Goal: Information Seeking & Learning: Find specific fact

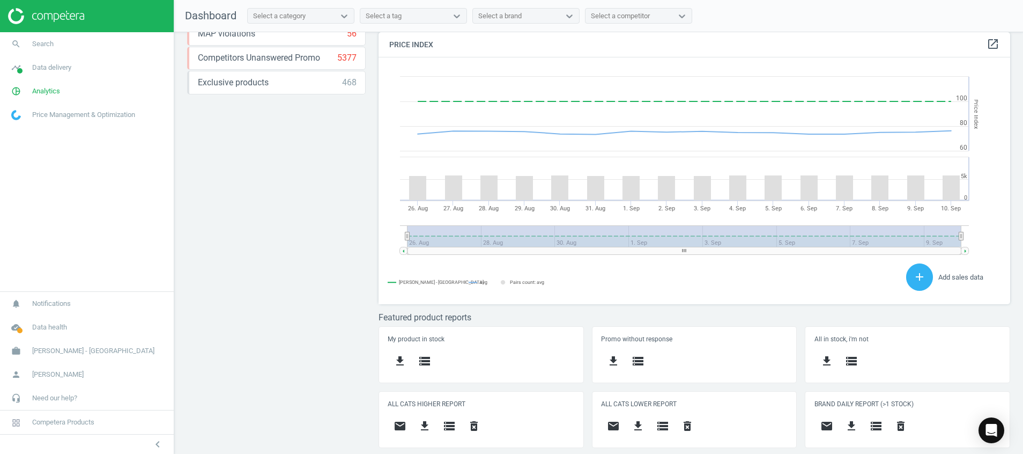
scroll to position [294, 0]
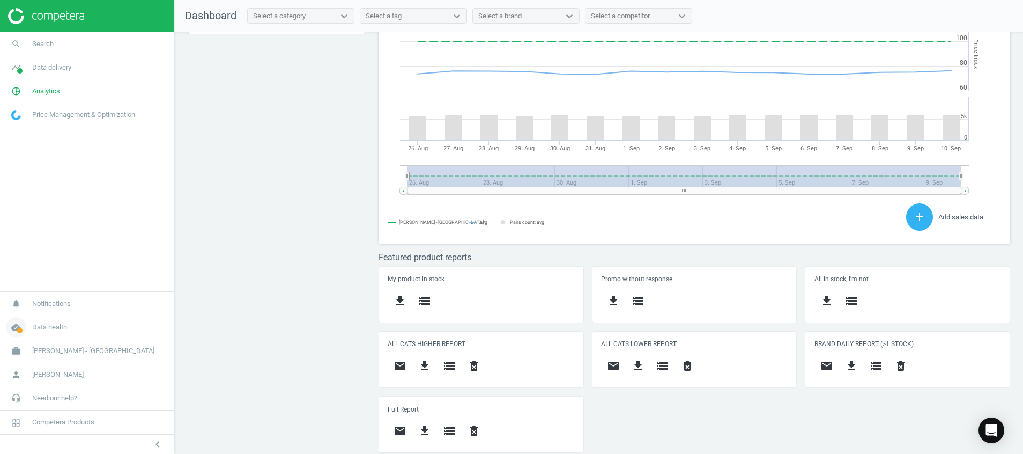
click at [21, 329] on span at bounding box center [19, 330] width 5 height 5
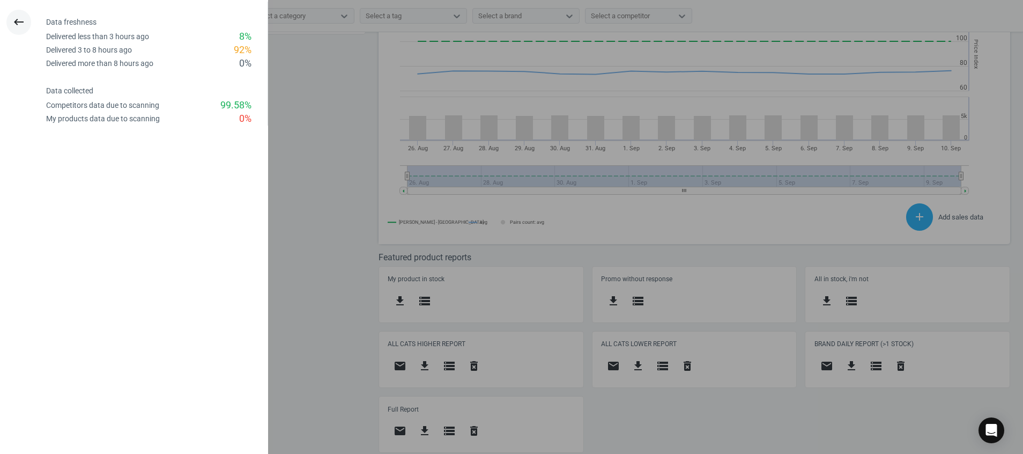
click at [27, 29] on button "keyboard_backspace" at bounding box center [18, 22] width 25 height 25
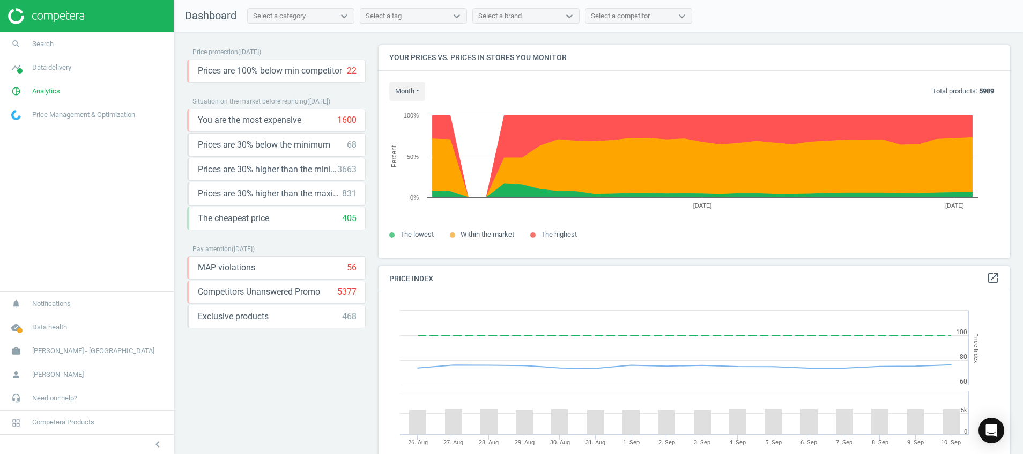
scroll to position [272, 645]
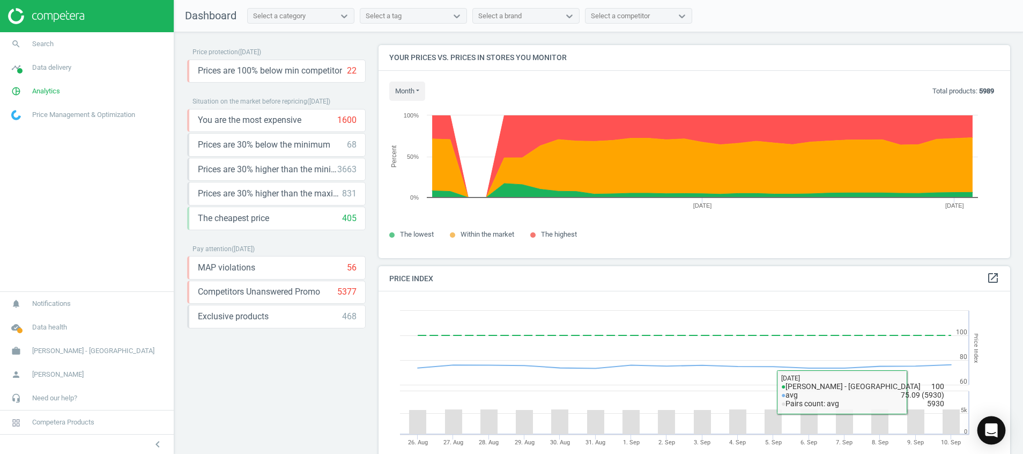
click at [991, 436] on div "Open Intercom Messenger" at bounding box center [992, 430] width 28 height 28
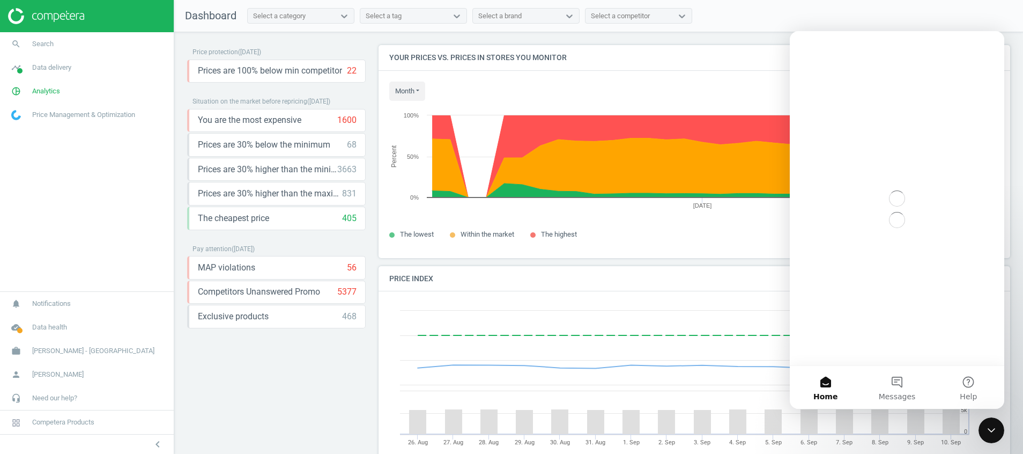
scroll to position [0, 0]
click at [890, 400] on span "Messages" at bounding box center [897, 397] width 37 height 8
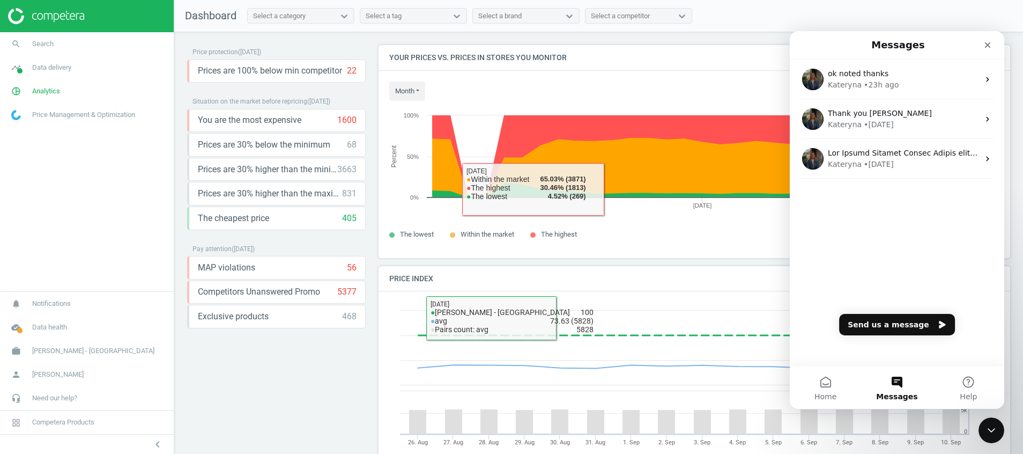
click at [389, 338] on rect at bounding box center [688, 414] width 619 height 247
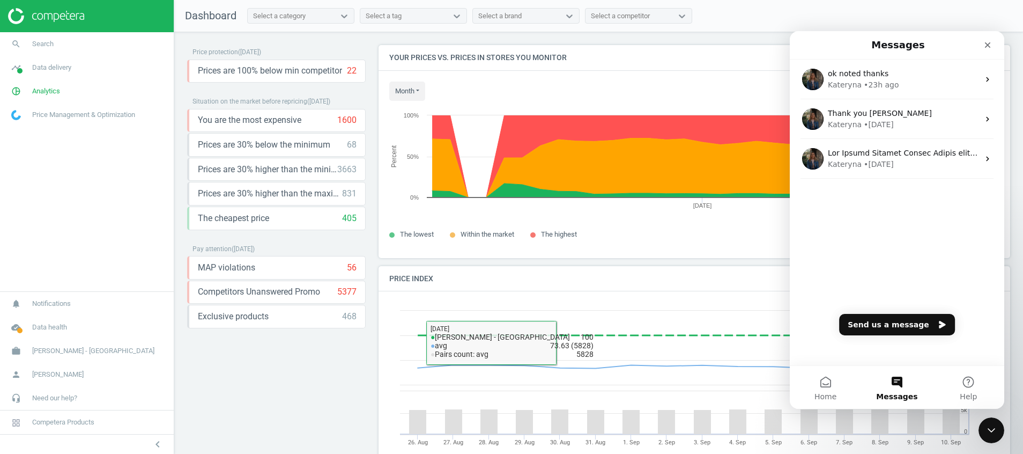
click at [280, 359] on div "Price protection ( 10.09.25 ) Prices are 100% below min competitor 22 keyboard_…" at bounding box center [276, 245] width 179 height 401
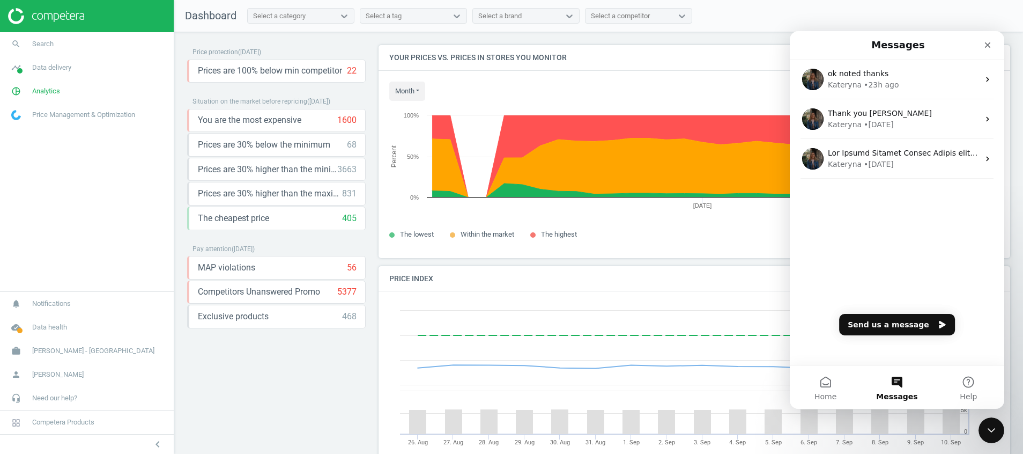
scroll to position [272, 645]
click at [988, 45] on icon "Close" at bounding box center [988, 45] width 6 height 6
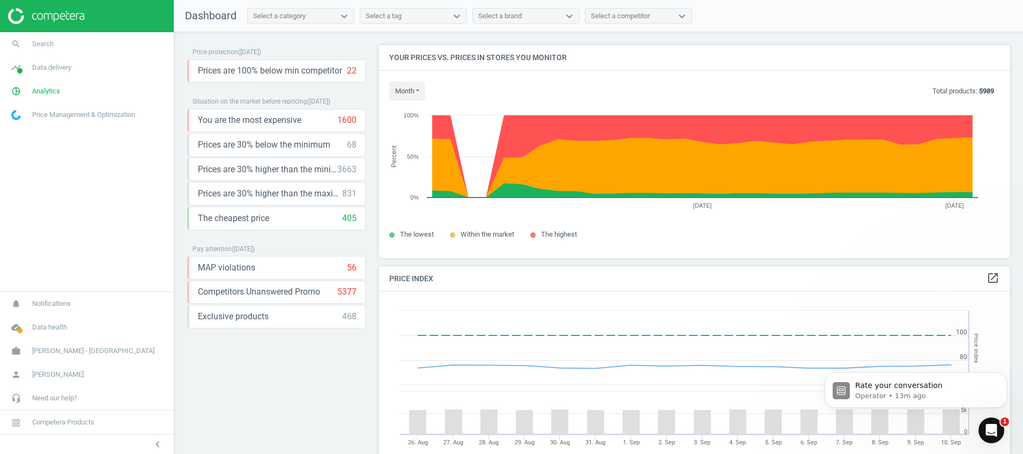
scroll to position [0, 0]
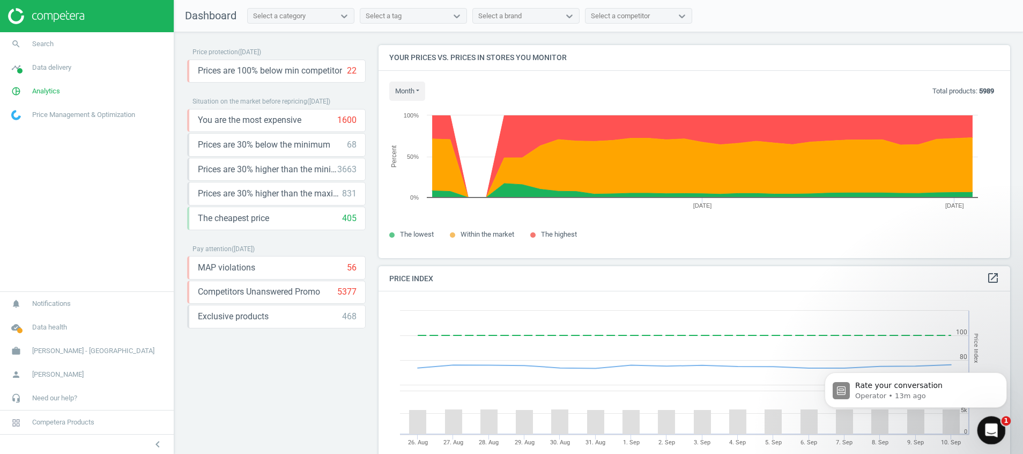
click at [1000, 426] on div "Open Intercom Messenger" at bounding box center [989, 428] width 35 height 35
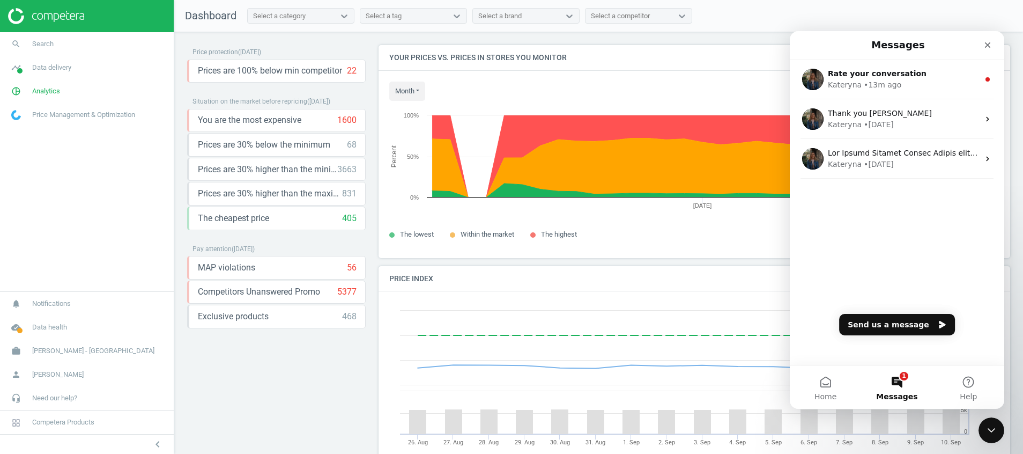
click at [906, 388] on button "1 Messages" at bounding box center [896, 387] width 71 height 43
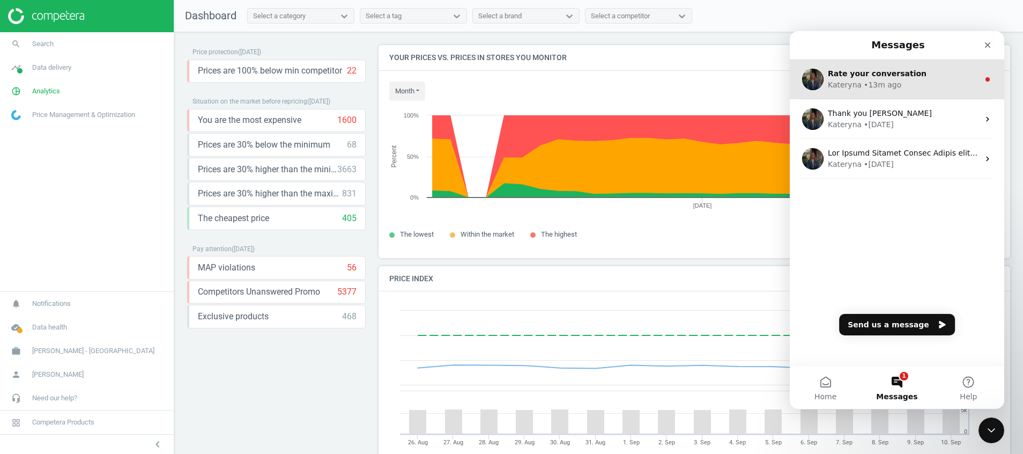
click at [877, 71] on span "Rate your conversation" at bounding box center [877, 73] width 99 height 9
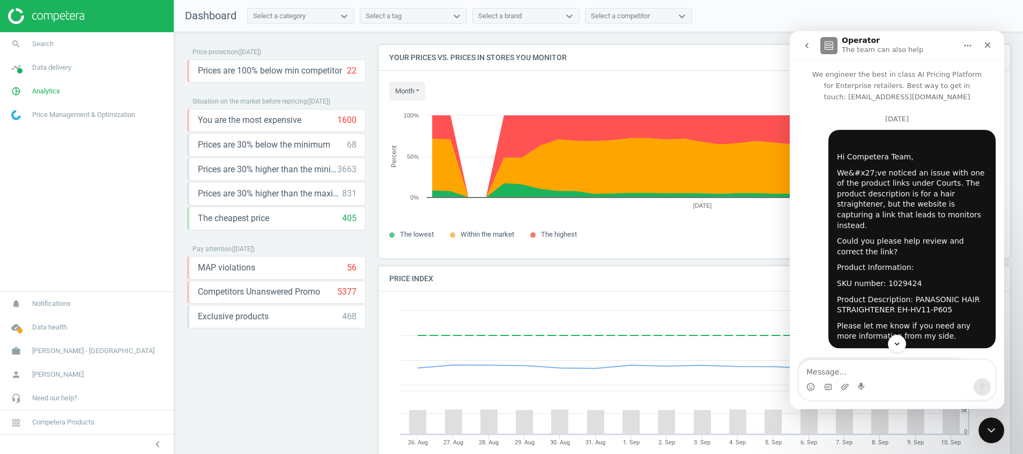
scroll to position [854, 0]
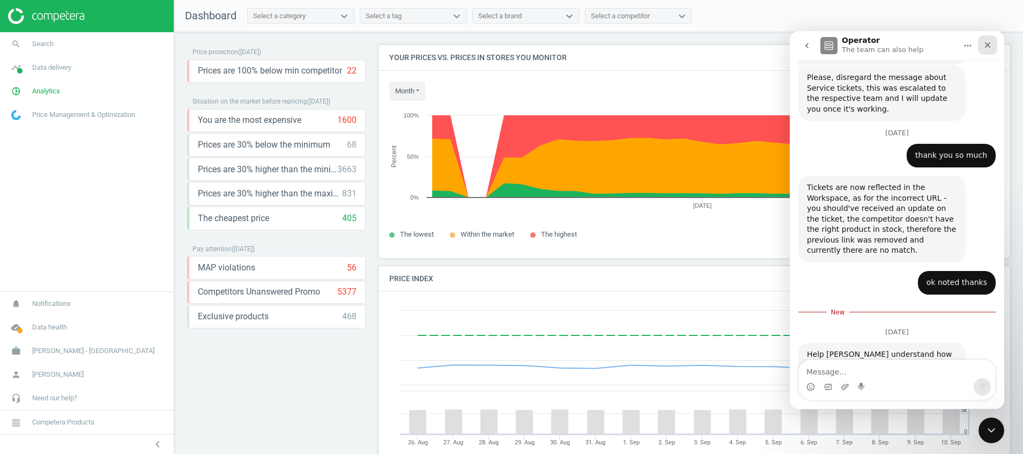
click at [988, 49] on div "Close" at bounding box center [987, 44] width 19 height 19
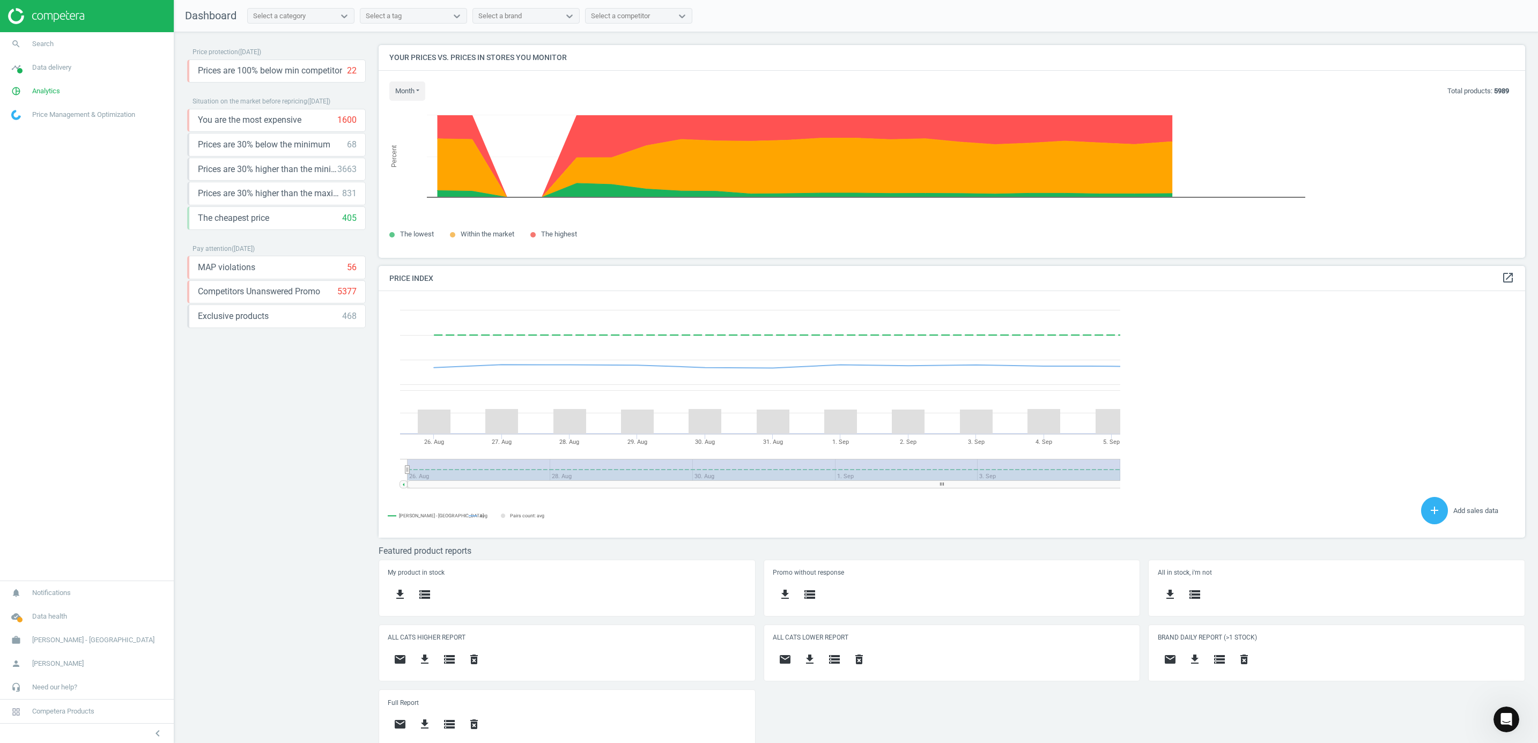
scroll to position [272, 1159]
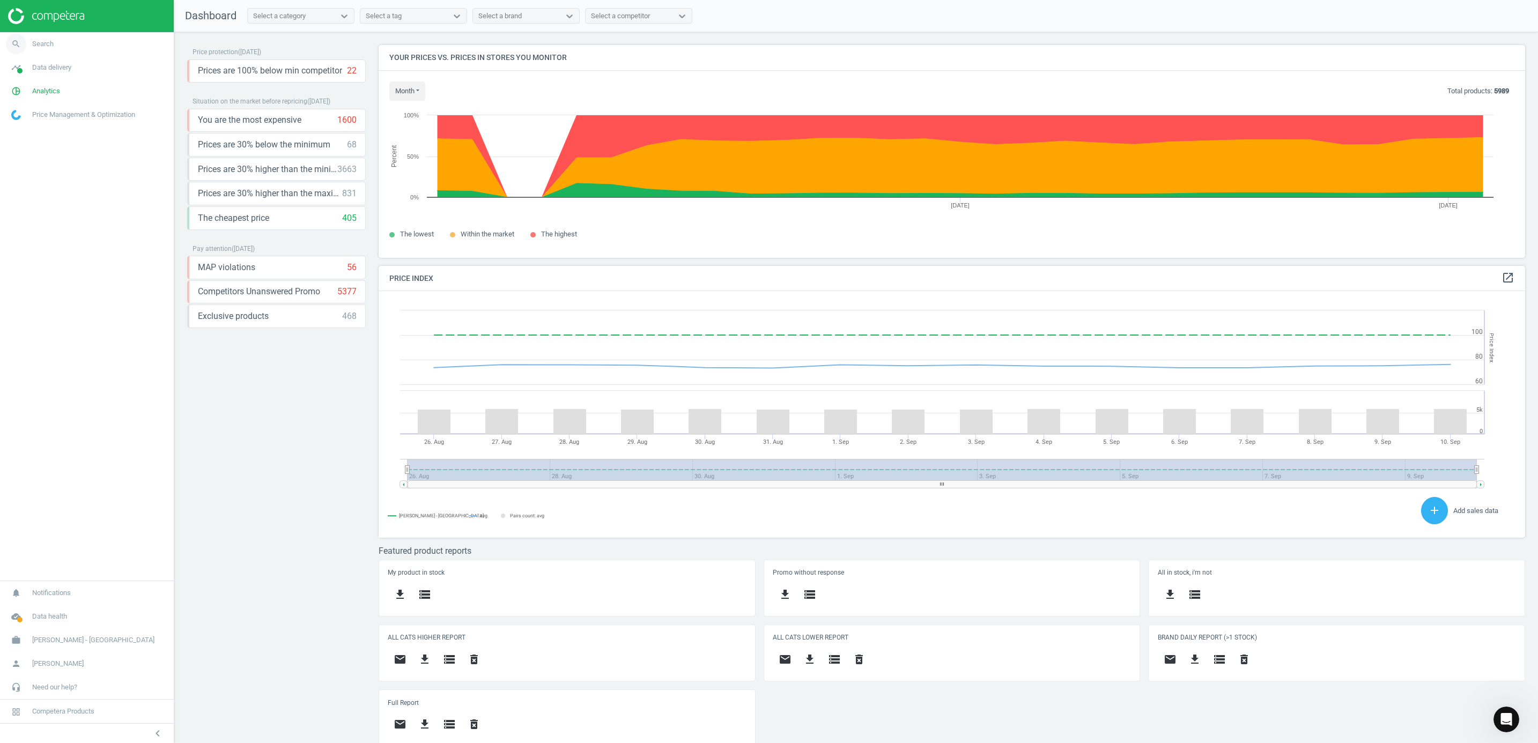
click at [10, 45] on icon "search" at bounding box center [16, 44] width 20 height 20
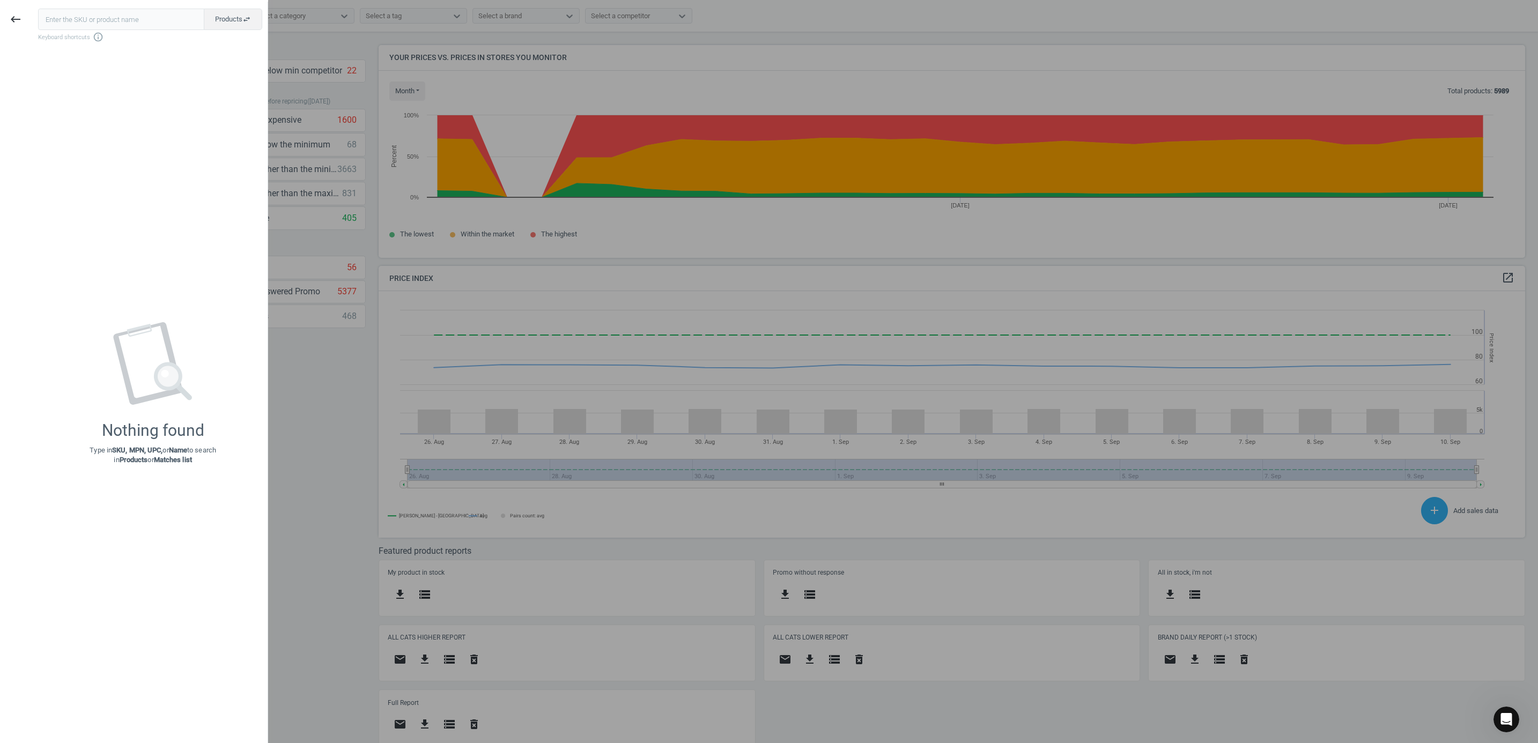
drag, startPoint x: 393, startPoint y: 198, endPoint x: 301, endPoint y: 144, distance: 107.2
click at [393, 198] on div at bounding box center [769, 371] width 1538 height 743
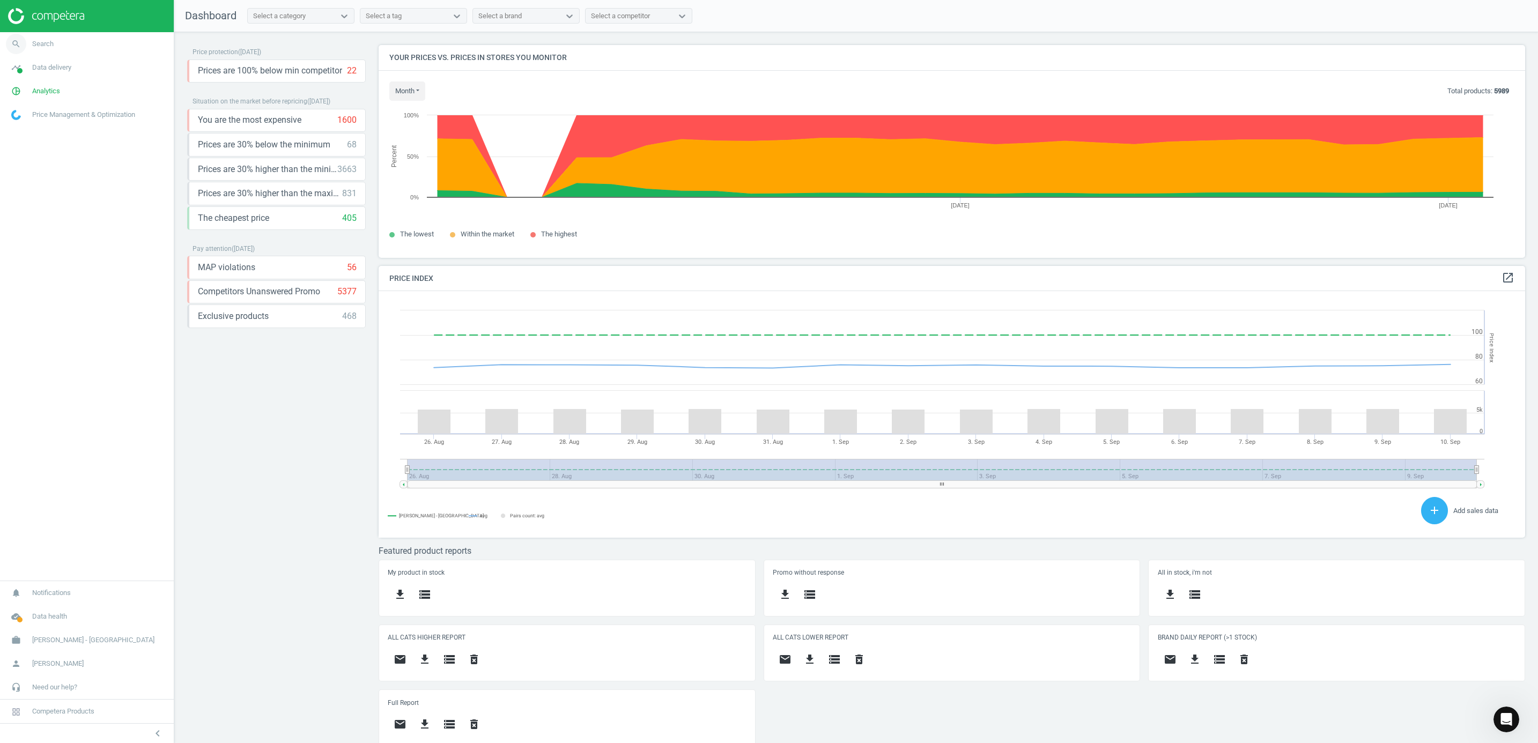
click at [57, 40] on link "search Search" at bounding box center [87, 44] width 174 height 24
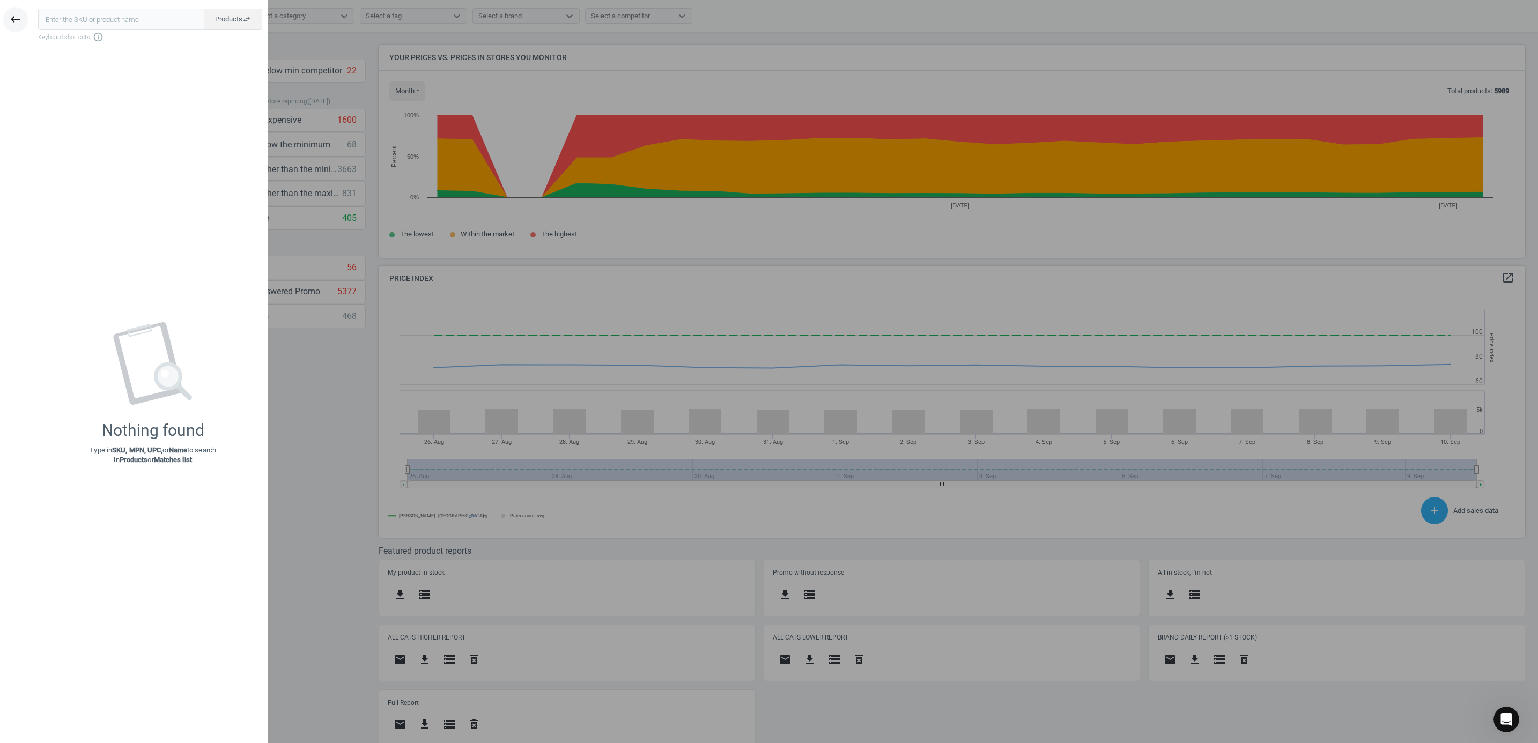
click at [13, 21] on icon "keyboard_backspace" at bounding box center [15, 19] width 13 height 13
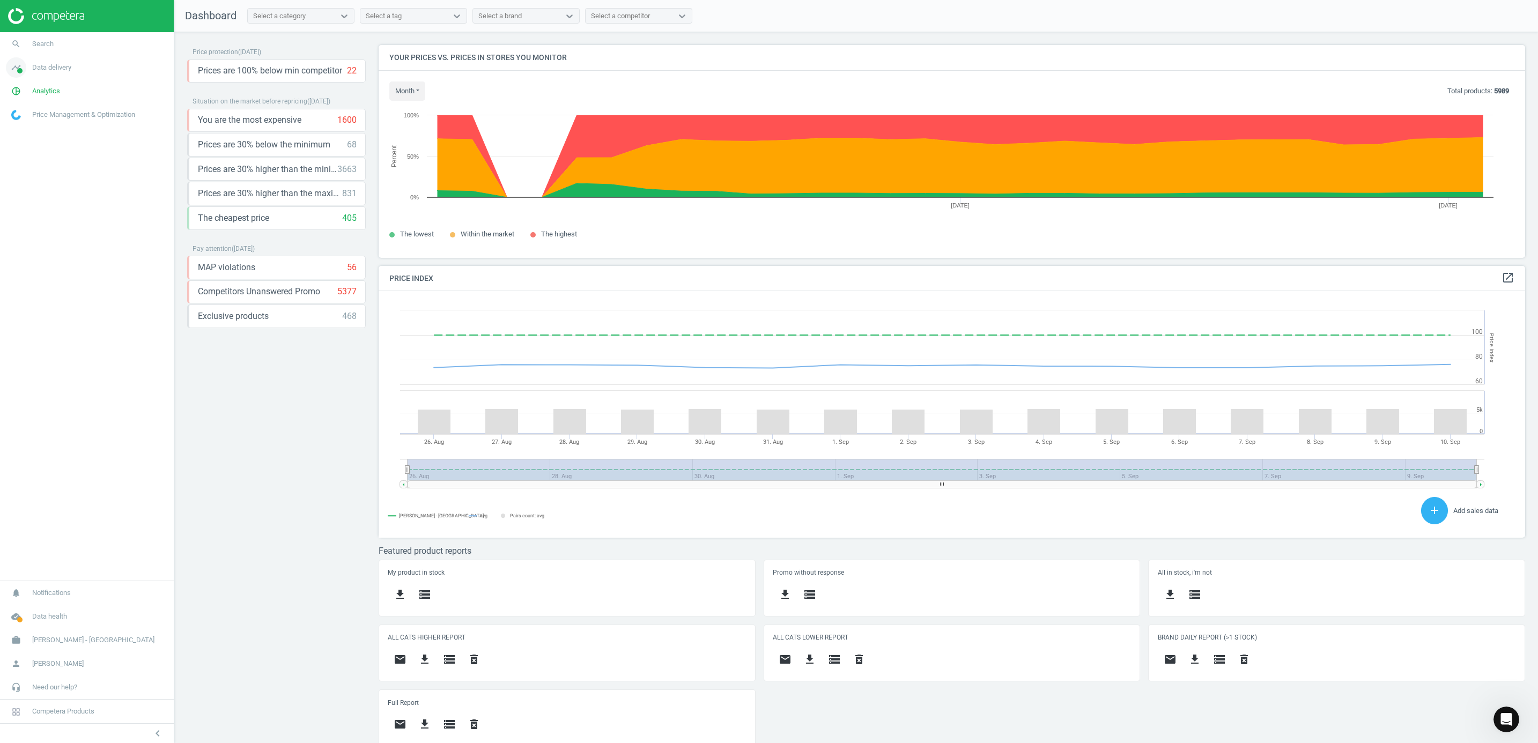
click at [19, 64] on icon "timeline" at bounding box center [16, 67] width 20 height 20
click at [16, 224] on icon "pie_chart_outlined" at bounding box center [16, 227] width 20 height 20
click at [19, 131] on span "Products" at bounding box center [24, 130] width 25 height 9
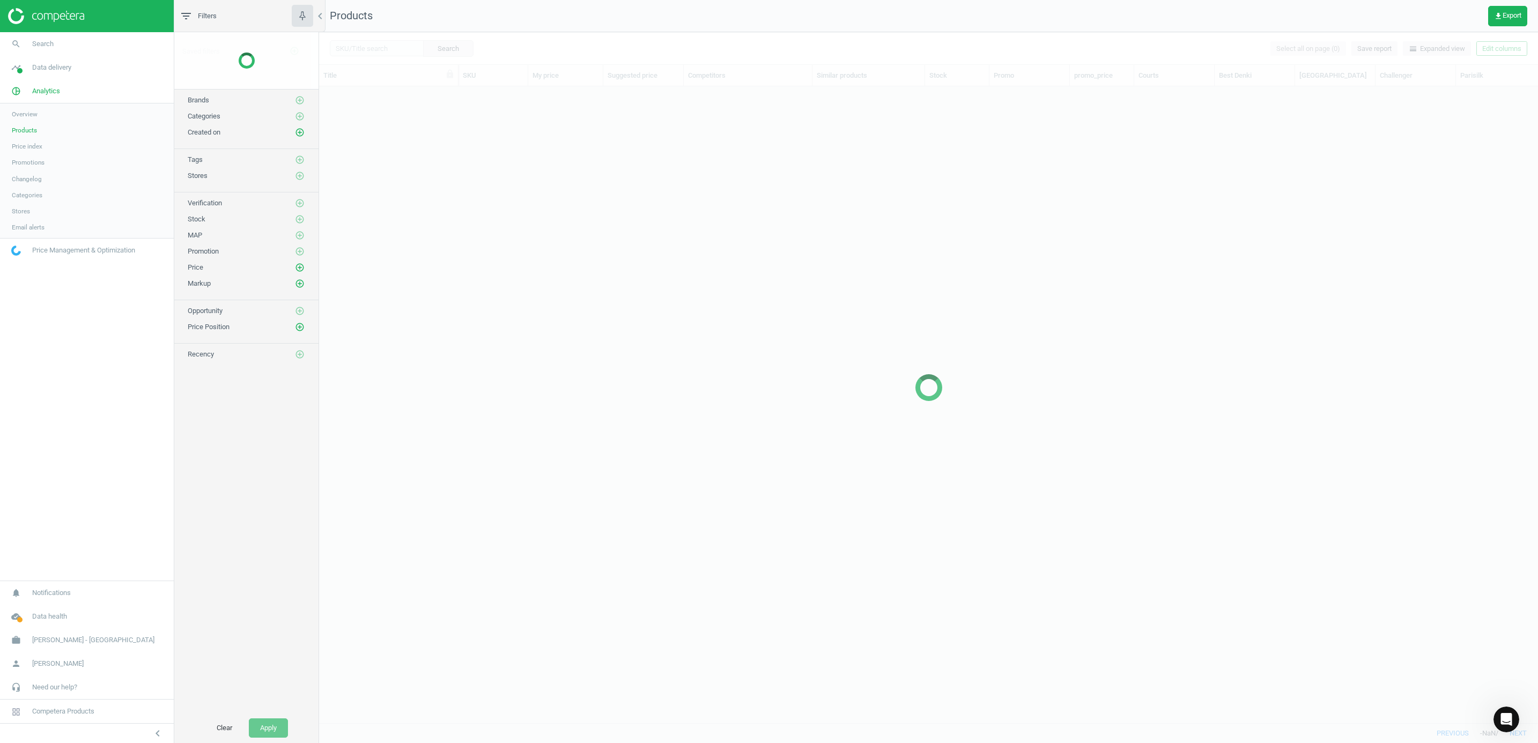
scroll to position [611, 1207]
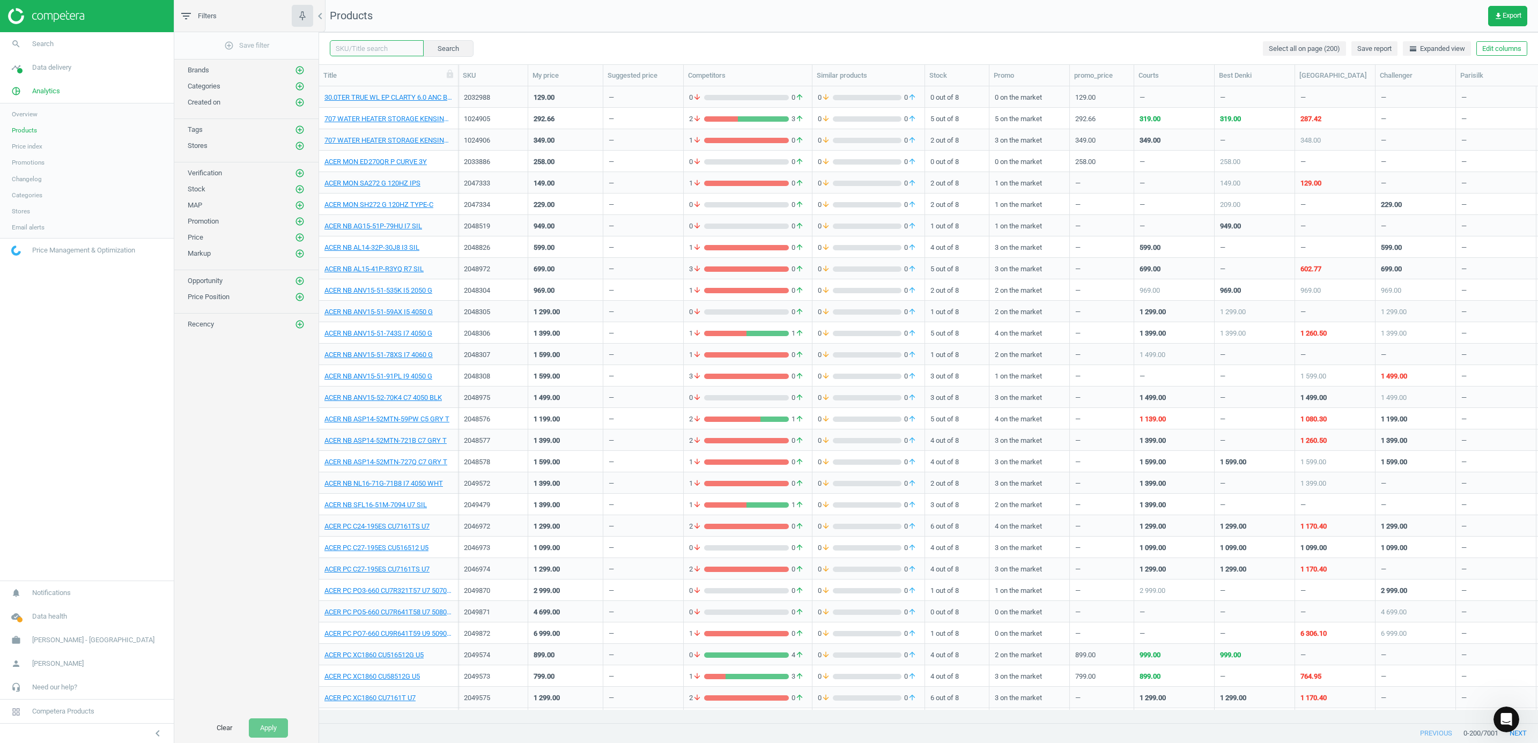
click at [358, 47] on input "text" at bounding box center [377, 48] width 94 height 16
paste input "DREAME HAIR DRYER POCKET ROSE GOLD"
type input "DREAME HAIR DRYER POCKET ROSE GOLD"
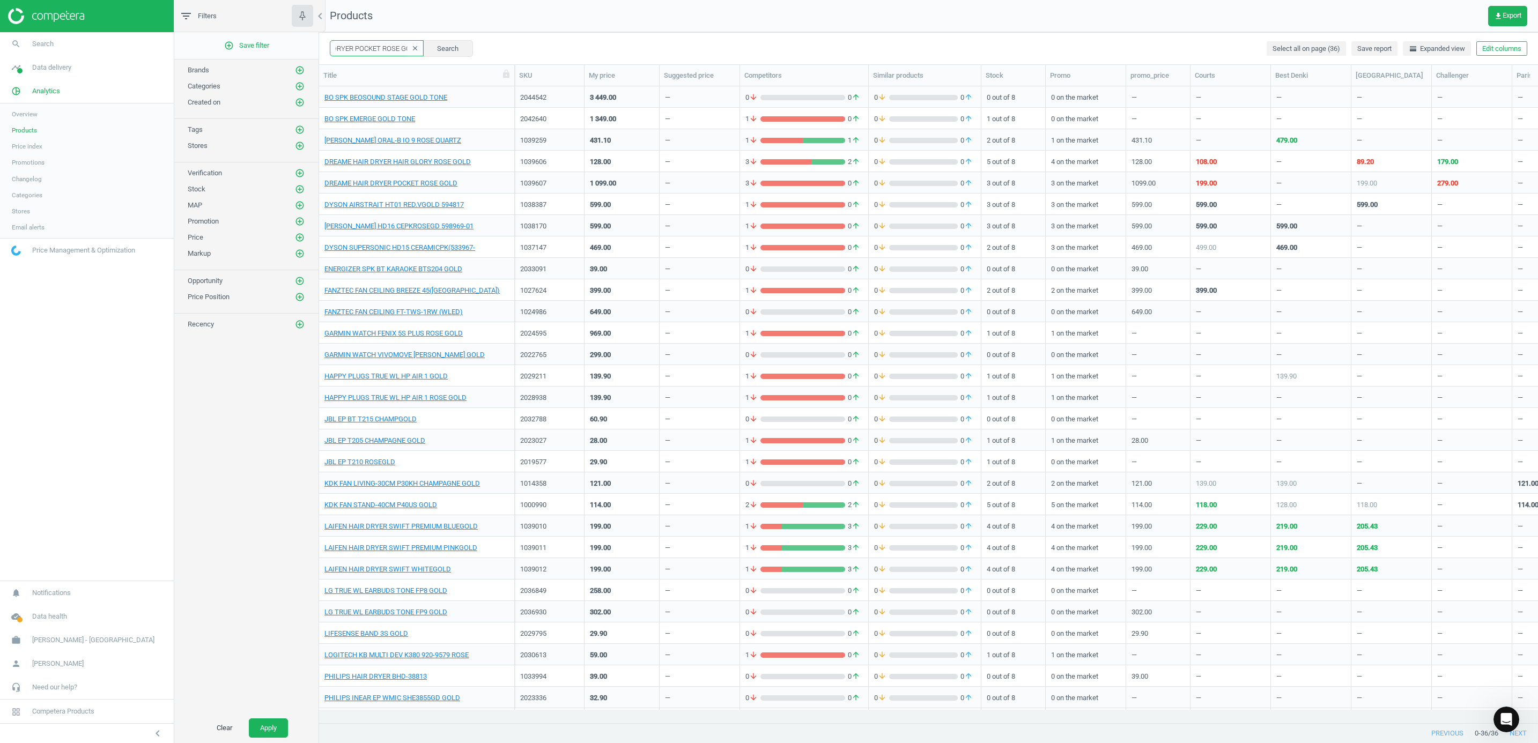
drag, startPoint x: 458, startPoint y: 77, endPoint x: 515, endPoint y: 79, distance: 56.3
click at [515, 79] on div at bounding box center [514, 75] width 11 height 21
click at [408, 182] on link "DREAME HAIR DRYER POCKET ROSE GOLD" at bounding box center [390, 184] width 133 height 10
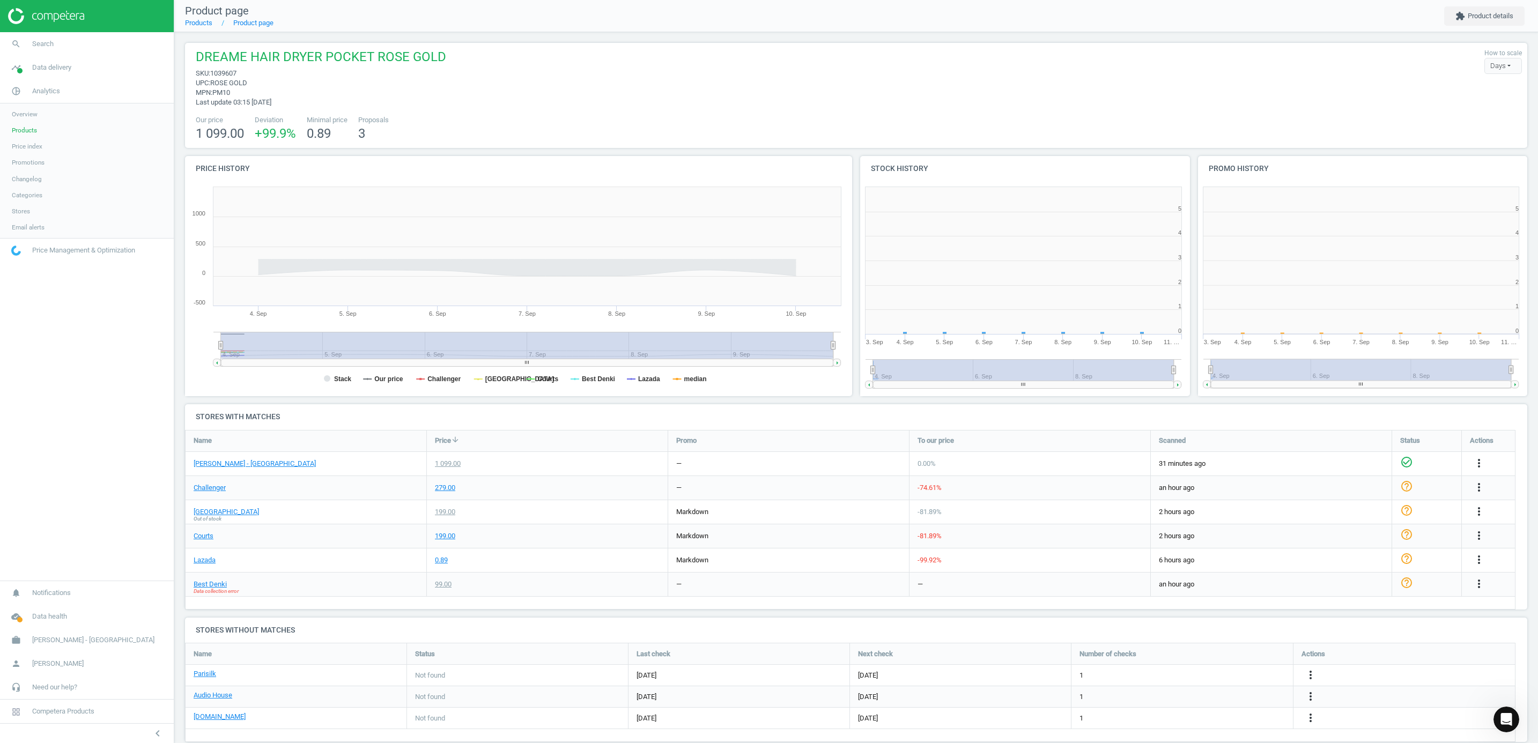
scroll to position [5, 5]
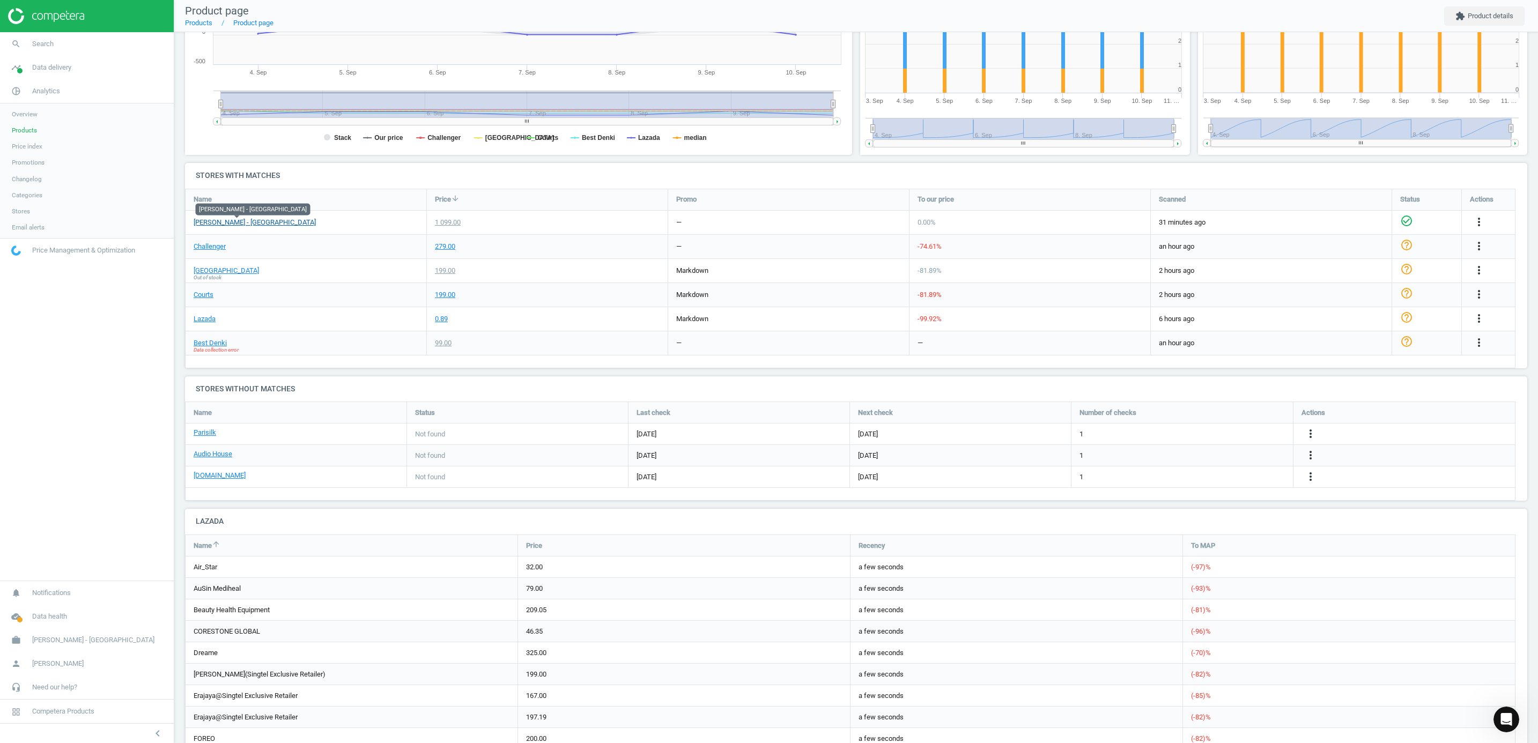
click at [223, 222] on link "[PERSON_NAME] - [GEOGRAPHIC_DATA]" at bounding box center [255, 223] width 122 height 10
click at [223, 247] on link "Challenger" at bounding box center [210, 247] width 32 height 10
click at [262, 224] on link "[PERSON_NAME] - [GEOGRAPHIC_DATA]" at bounding box center [255, 223] width 122 height 10
click at [204, 295] on link "Courts" at bounding box center [204, 295] width 20 height 10
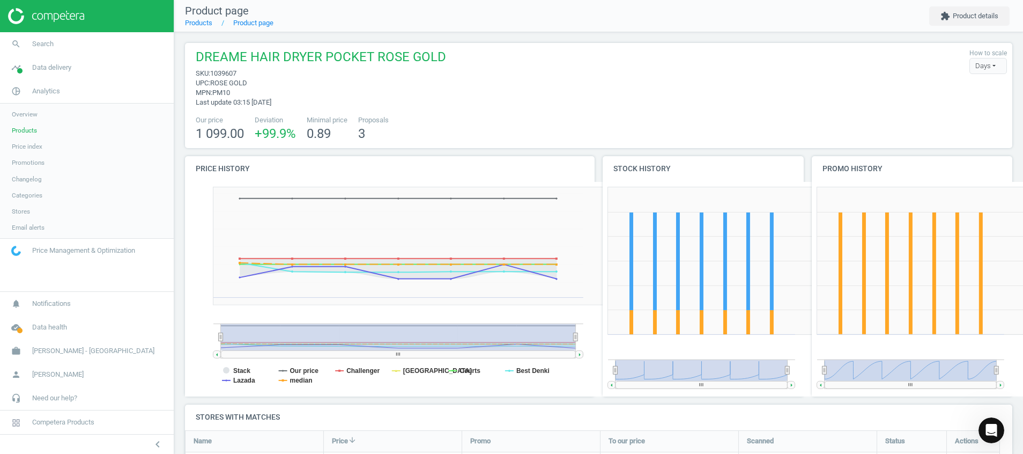
scroll to position [124, 840]
click at [56, 15] on img at bounding box center [46, 16] width 76 height 16
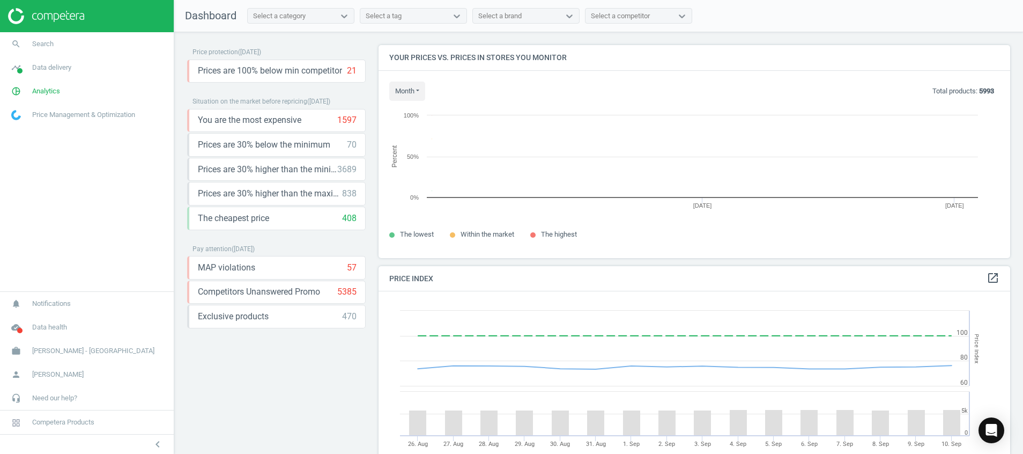
scroll to position [238, 645]
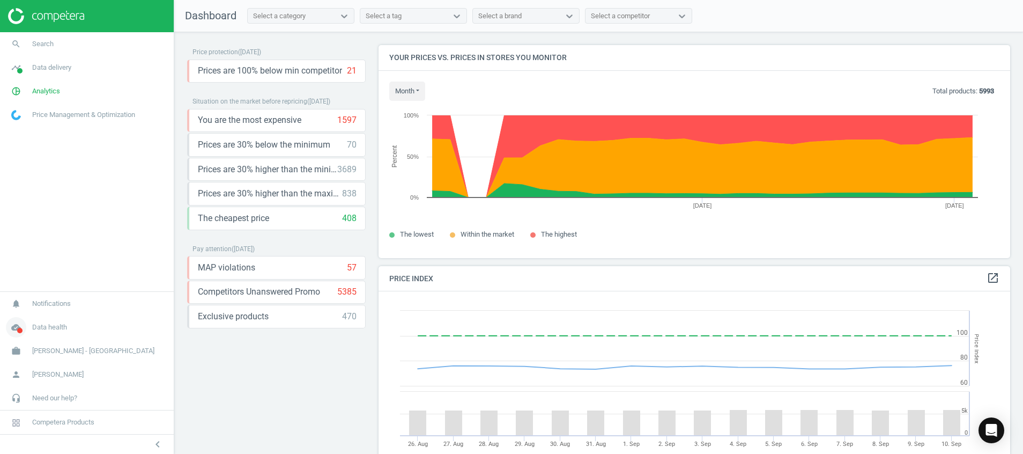
click at [14, 327] on icon "cloud_done" at bounding box center [16, 327] width 20 height 20
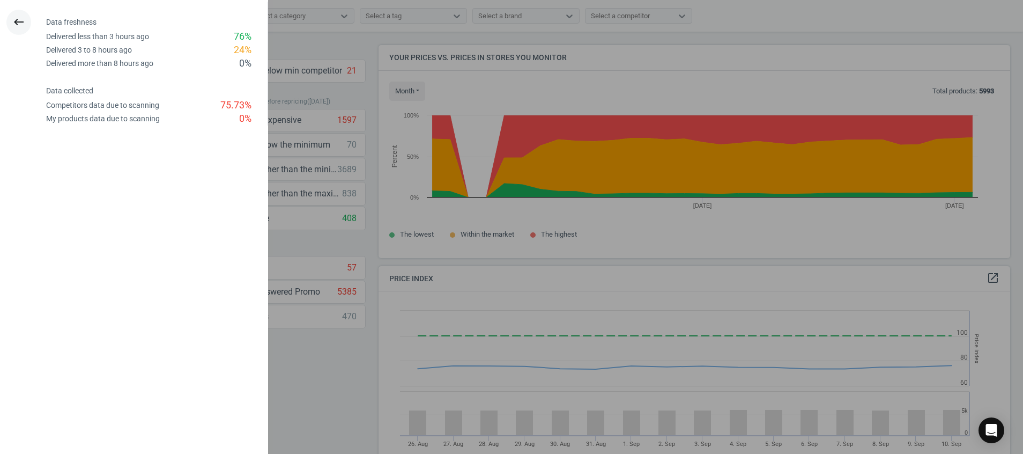
click at [22, 21] on icon "keyboard_backspace" at bounding box center [18, 22] width 13 height 13
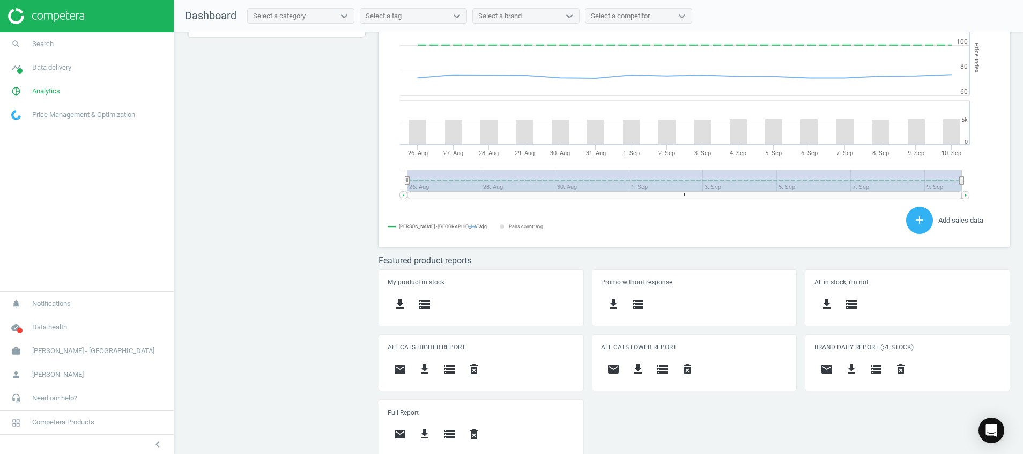
scroll to position [294, 0]
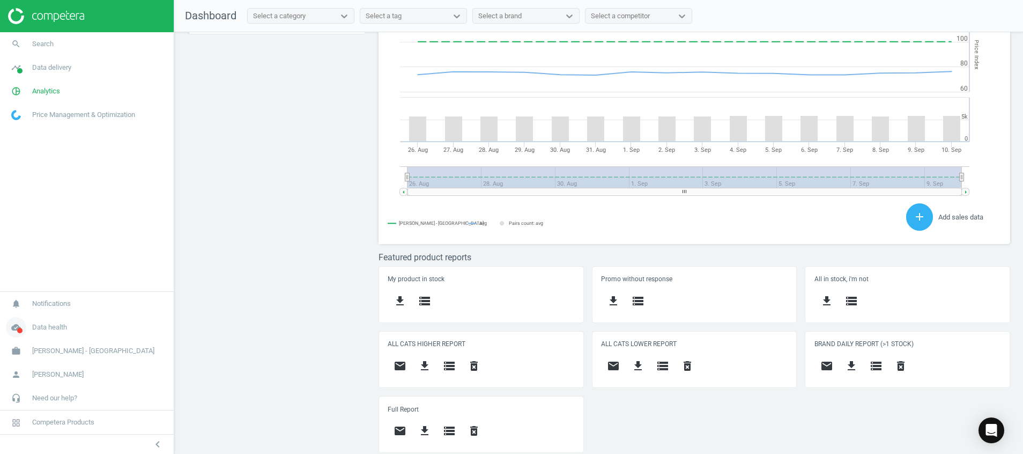
click at [9, 334] on icon "cloud_done" at bounding box center [16, 327] width 20 height 20
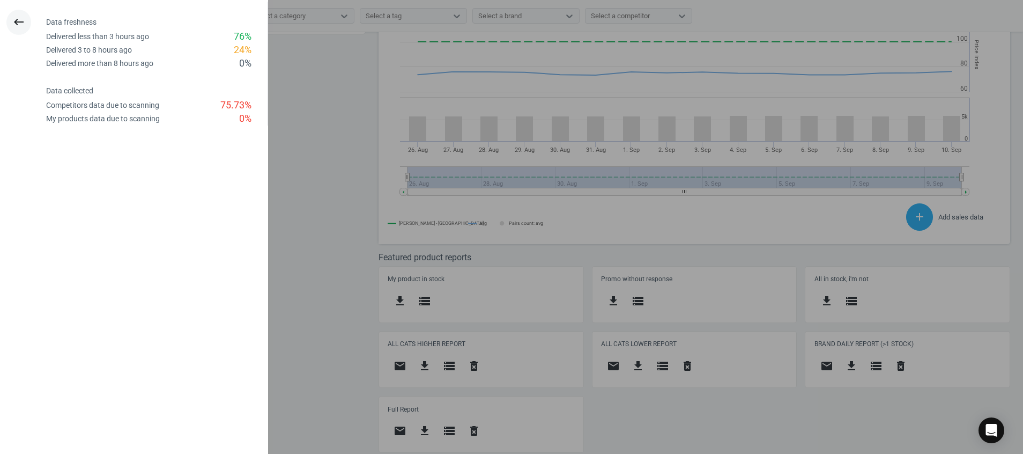
click at [20, 27] on icon "keyboard_backspace" at bounding box center [18, 22] width 13 height 13
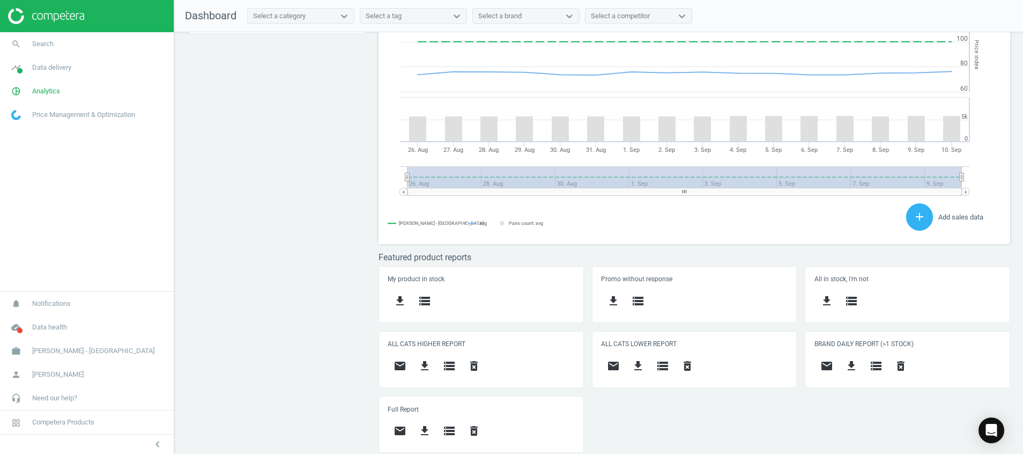
click at [48, 19] on img at bounding box center [46, 16] width 76 height 16
